Goal: Information Seeking & Learning: Learn about a topic

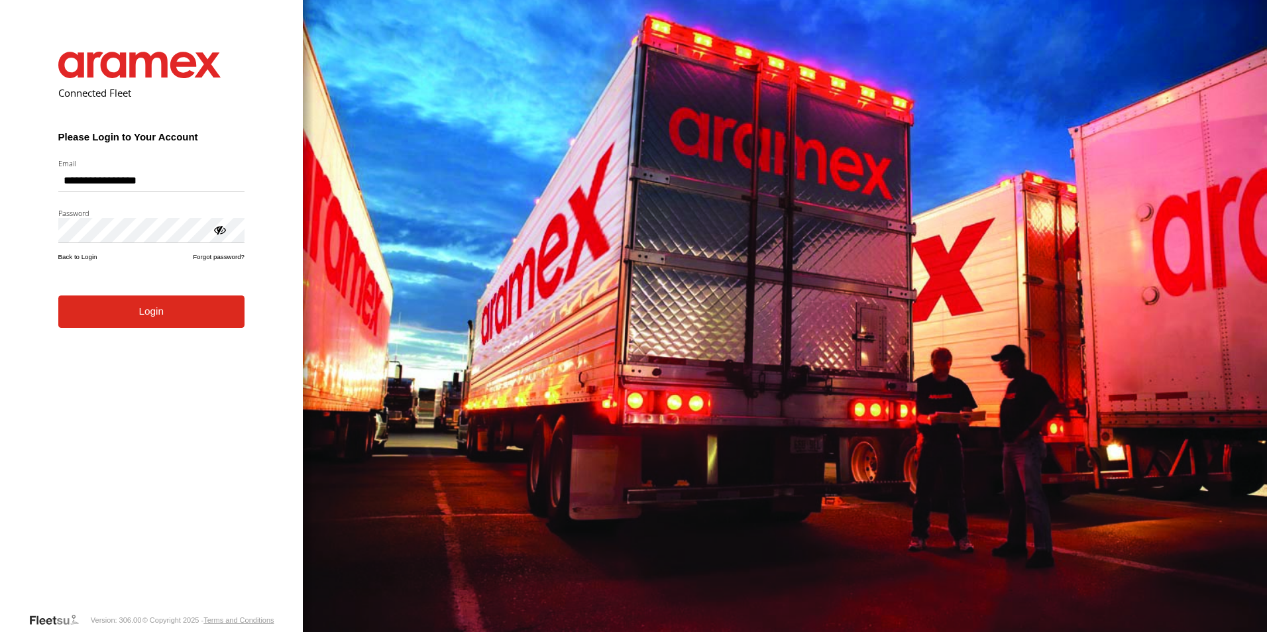
click at [149, 319] on button "Login" at bounding box center [151, 312] width 186 height 32
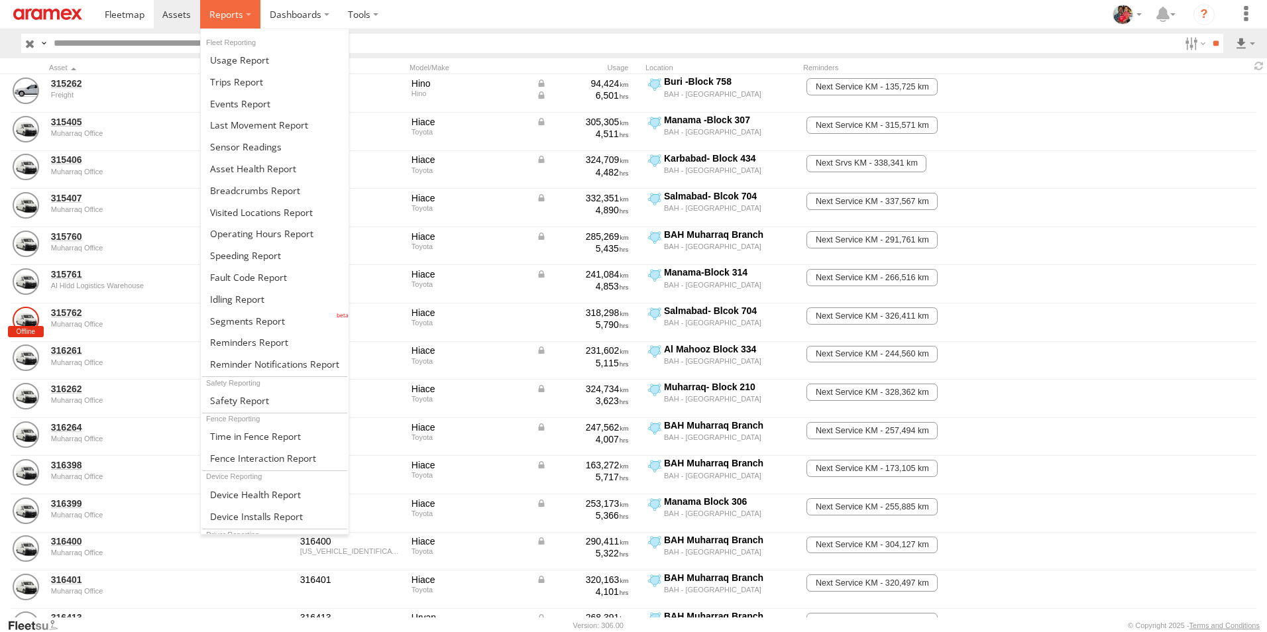
click at [229, 13] on span at bounding box center [226, 14] width 34 height 13
click at [227, 299] on span at bounding box center [237, 299] width 54 height 13
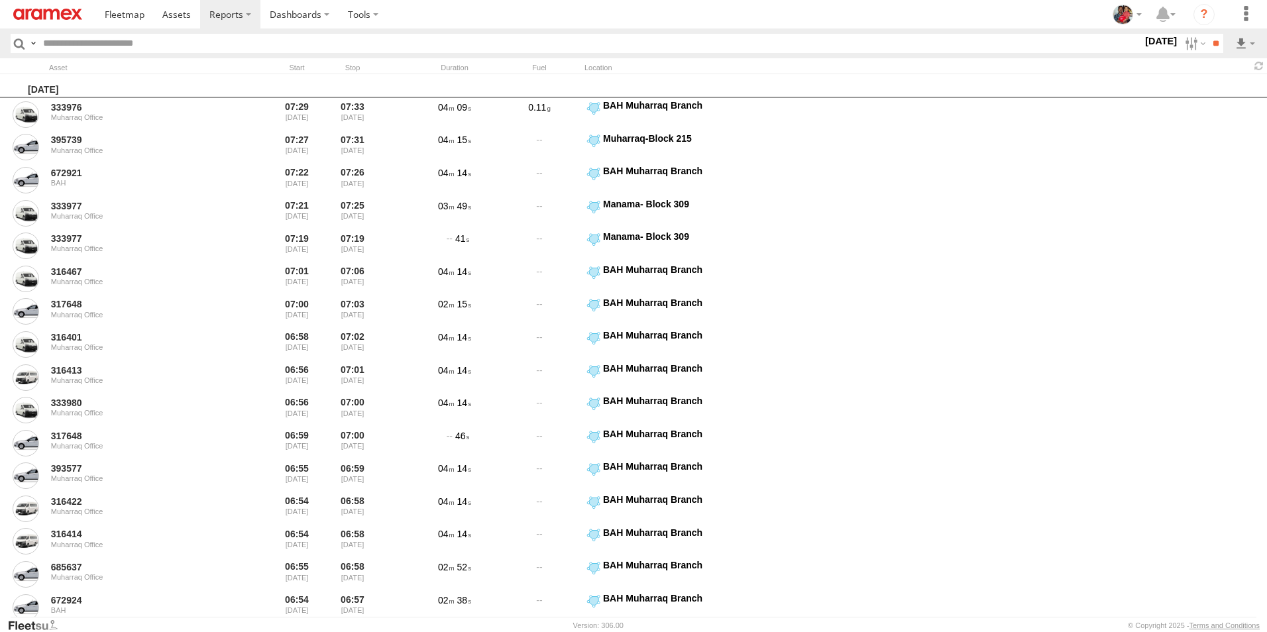
click at [1142, 42] on label "28 Aug 25" at bounding box center [1160, 41] width 37 height 15
click at [0, 0] on label at bounding box center [0, 0] width 0 height 0
click at [0, 0] on span "> 10min" at bounding box center [0, 0] width 0 height 0
click at [1211, 40] on input "**" at bounding box center [1215, 43] width 15 height 19
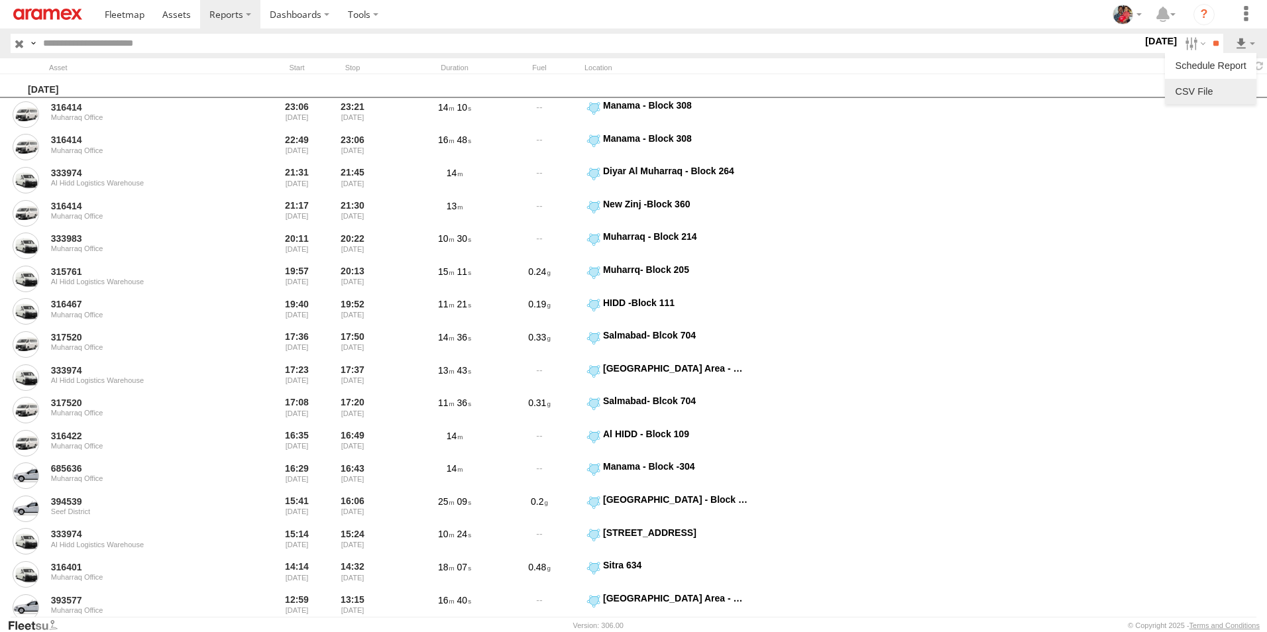
click at [1218, 89] on link at bounding box center [1210, 92] width 81 height 20
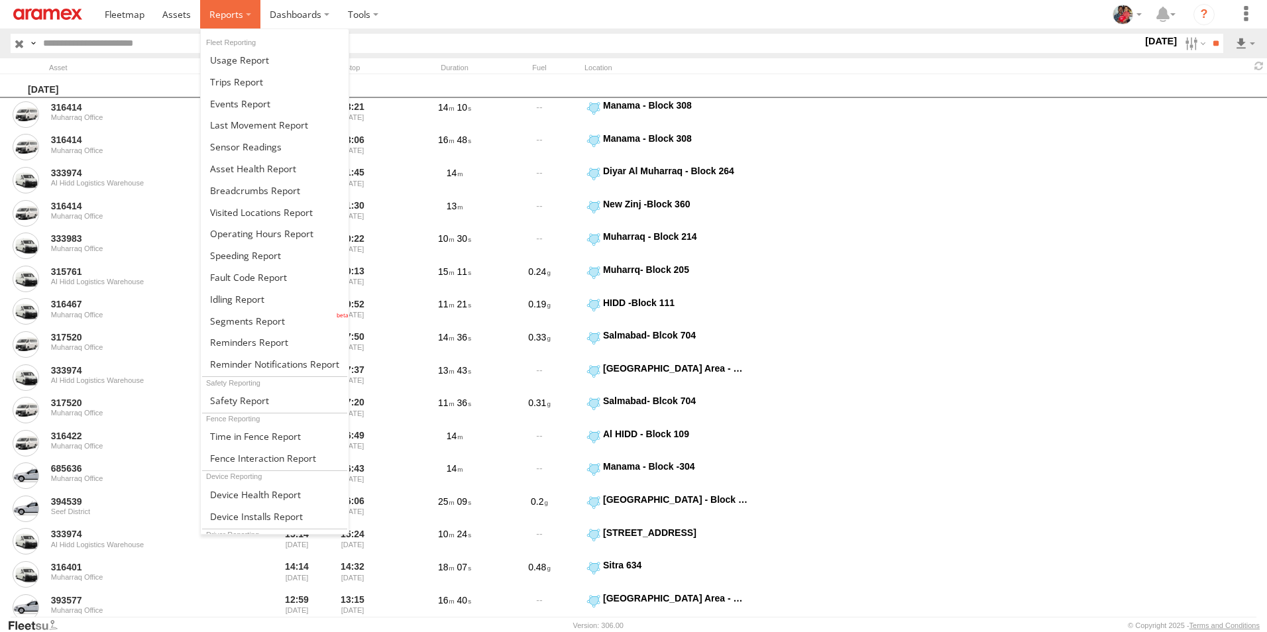
click at [227, 13] on span at bounding box center [226, 14] width 34 height 13
click at [244, 254] on span at bounding box center [245, 255] width 71 height 13
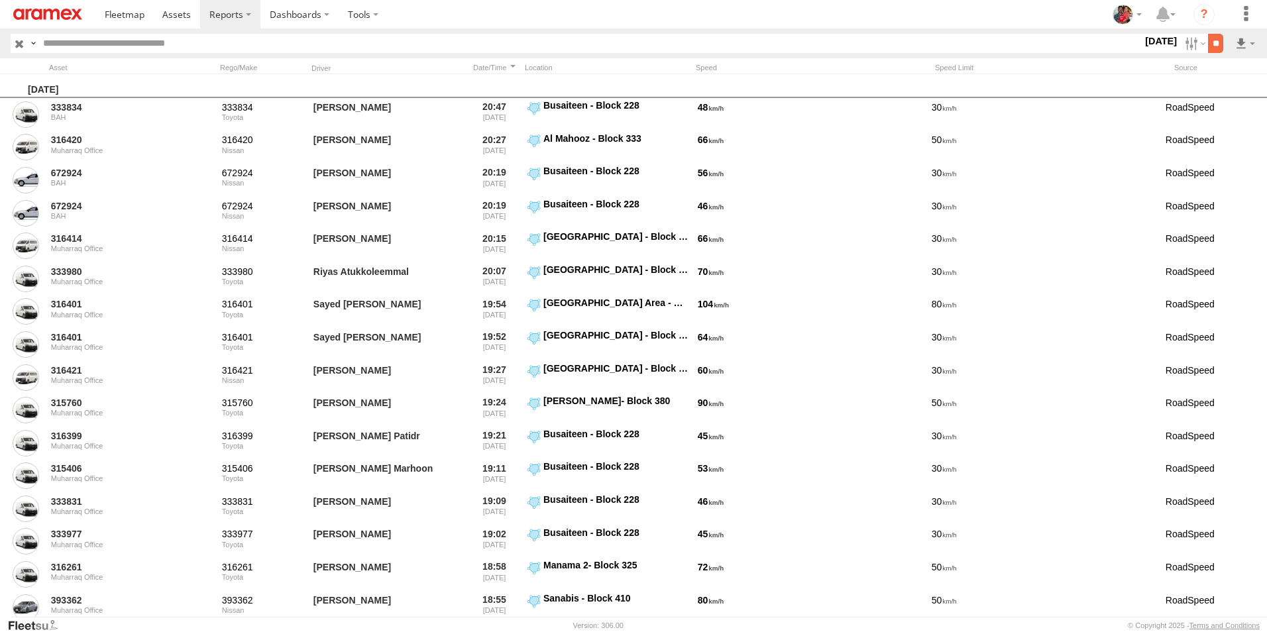
click at [1211, 40] on input "**" at bounding box center [1215, 43] width 15 height 19
click at [1221, 91] on link at bounding box center [1210, 92] width 81 height 20
drag, startPoint x: 628, startPoint y: 11, endPoint x: 484, endPoint y: 28, distance: 145.5
click at [628, 11] on section at bounding box center [679, 14] width 1168 height 28
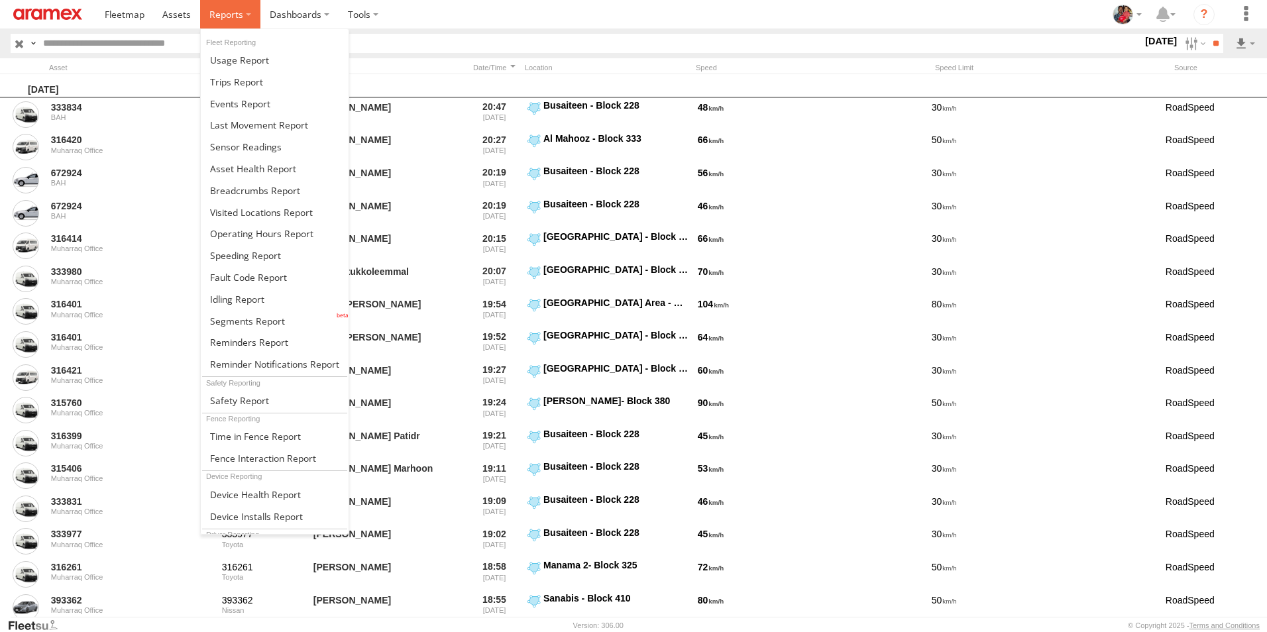
click at [211, 16] on span at bounding box center [226, 14] width 34 height 13
click at [234, 321] on span at bounding box center [247, 321] width 75 height 13
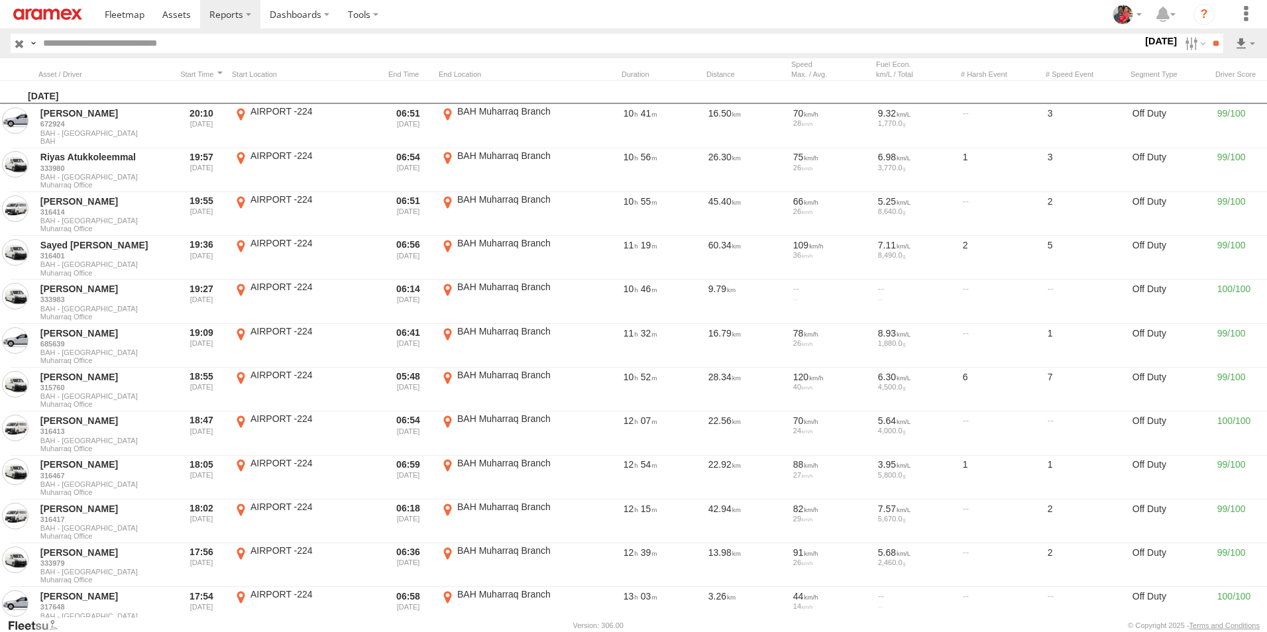
click at [1142, 42] on label "[DATE]" at bounding box center [1160, 41] width 37 height 15
click at [0, 0] on span "Off Duty" at bounding box center [0, 0] width 0 height 0
click at [1214, 43] on input "**" at bounding box center [1215, 43] width 15 height 19
click at [1209, 44] on input "**" at bounding box center [1215, 43] width 15 height 19
click at [1217, 91] on link at bounding box center [1210, 92] width 81 height 20
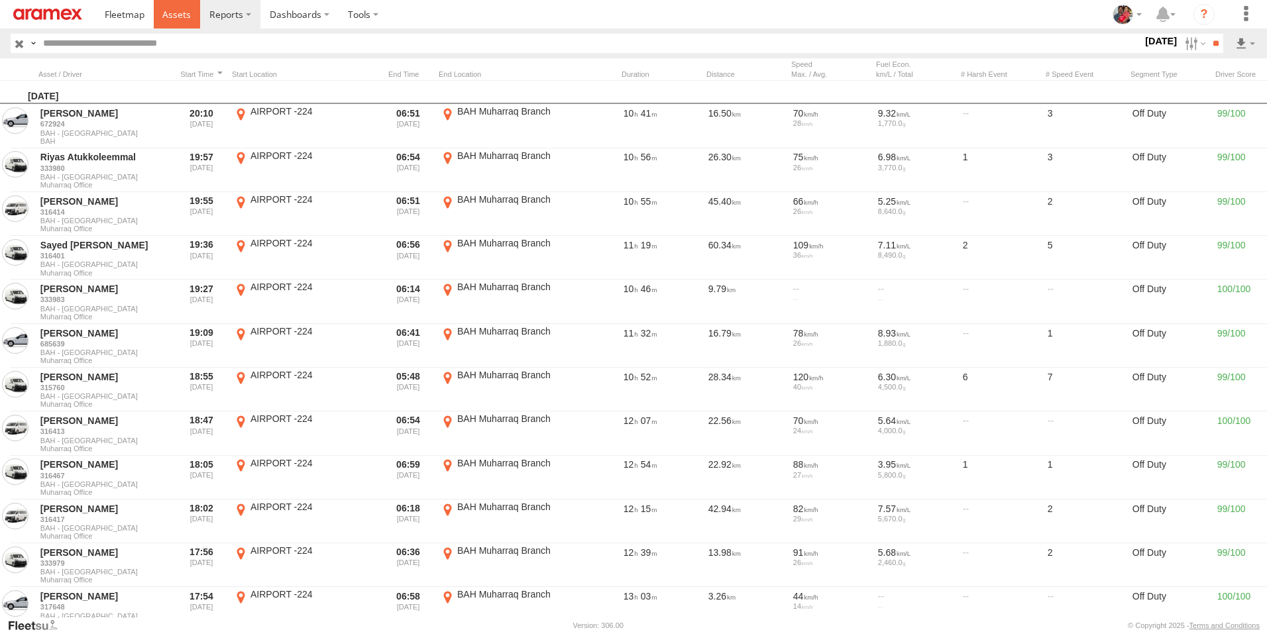
click at [179, 14] on span at bounding box center [176, 14] width 28 height 13
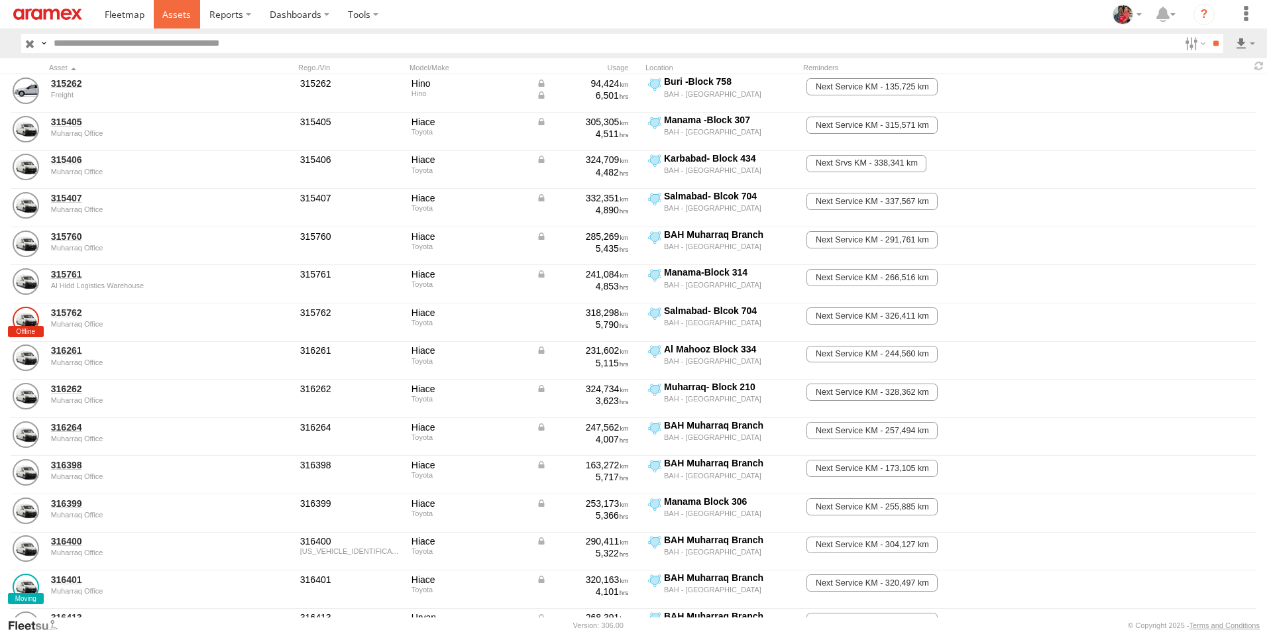
click at [172, 13] on span at bounding box center [176, 14] width 28 height 13
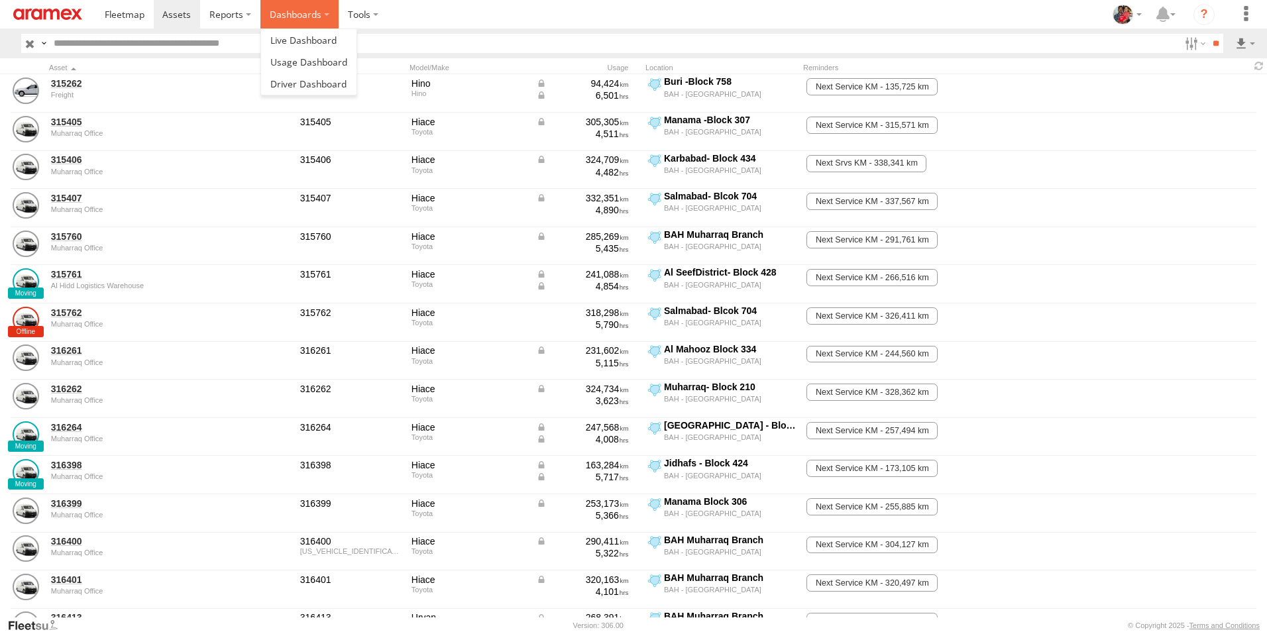
click at [287, 15] on label "Dashboards" at bounding box center [299, 14] width 78 height 28
click at [300, 83] on span at bounding box center [308, 84] width 76 height 13
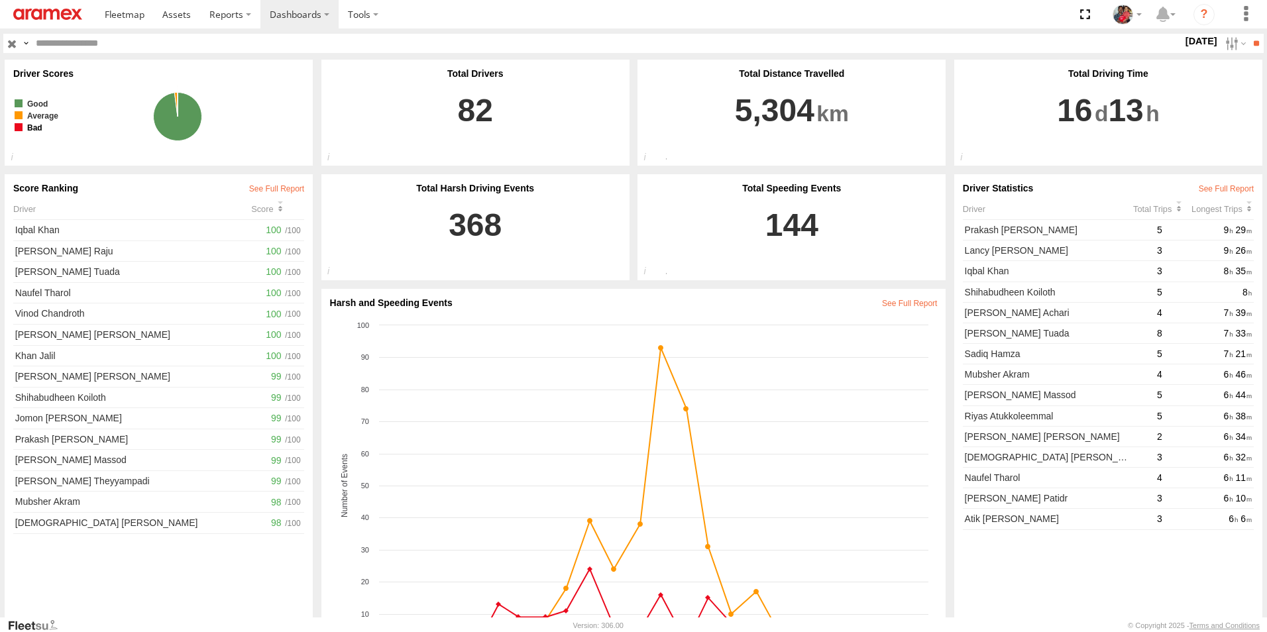
click at [19, 128] on rect at bounding box center [19, 127] width 8 height 8
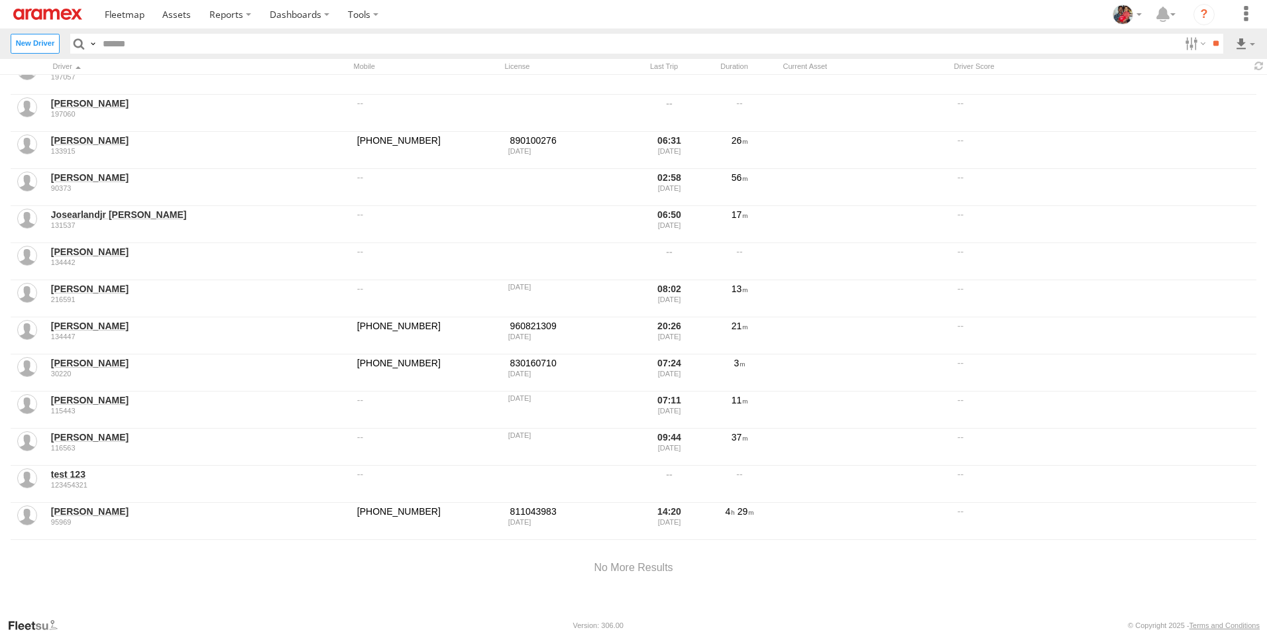
scroll to position [3664, 0]
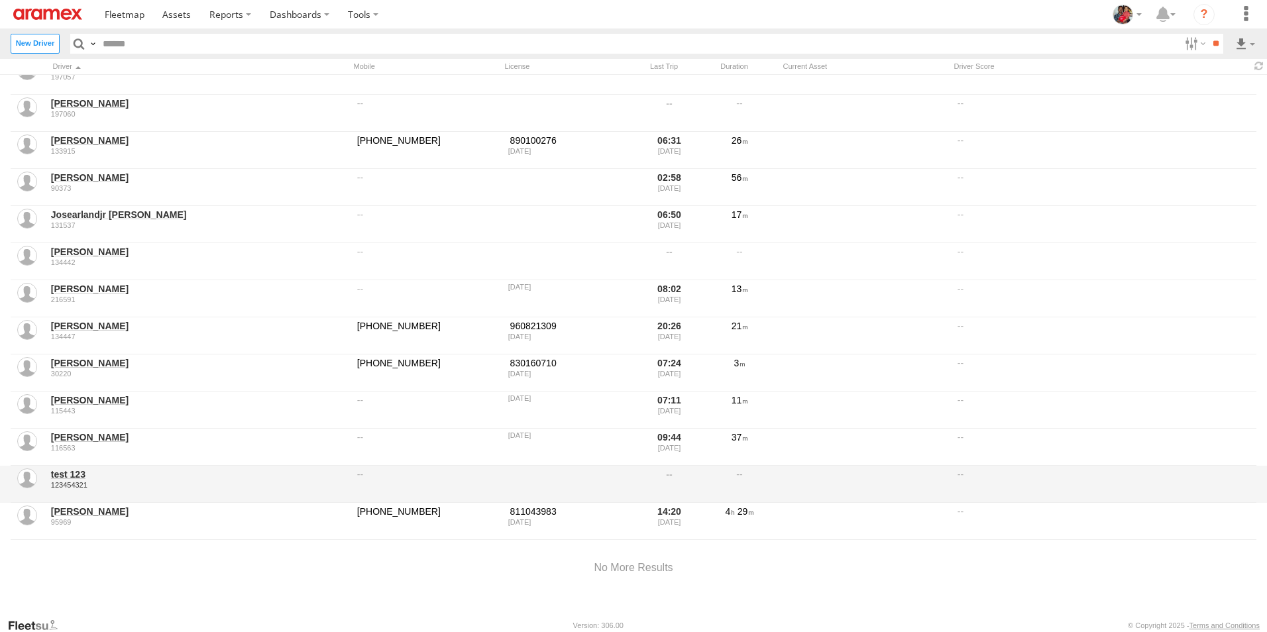
drag, startPoint x: 63, startPoint y: 470, endPoint x: 56, endPoint y: 468, distance: 6.9
click at [56, 468] on link "test 123" at bounding box center [199, 474] width 297 height 12
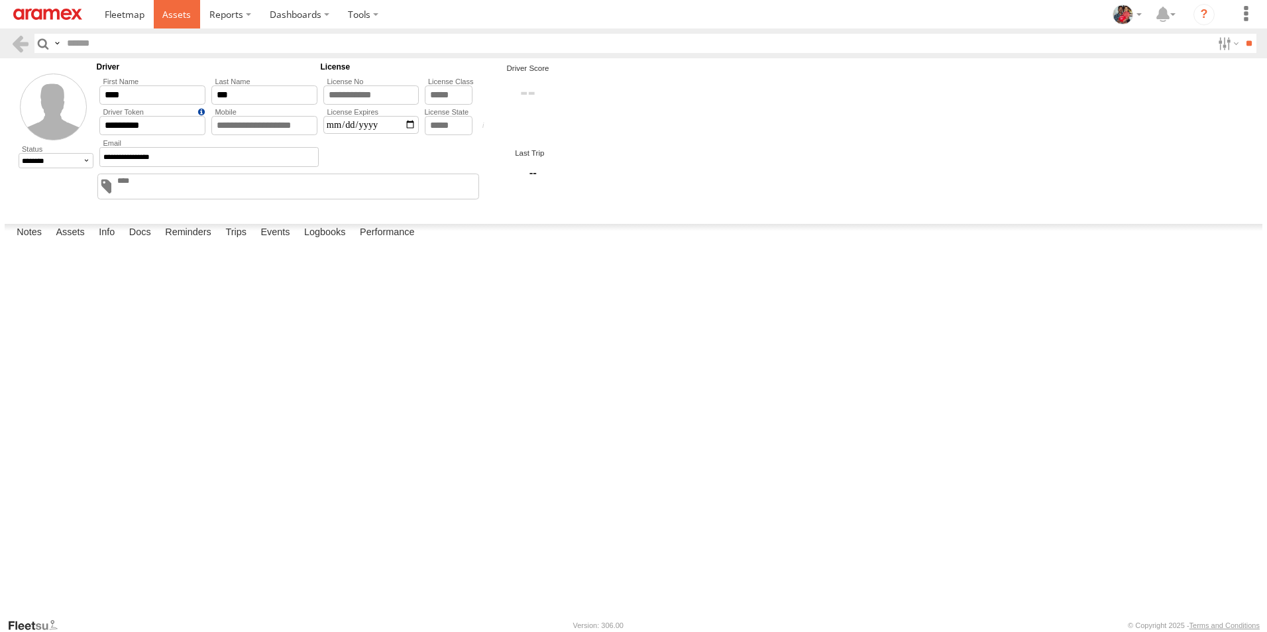
click at [171, 11] on span at bounding box center [176, 14] width 28 height 13
